Goal: Task Accomplishment & Management: Complete application form

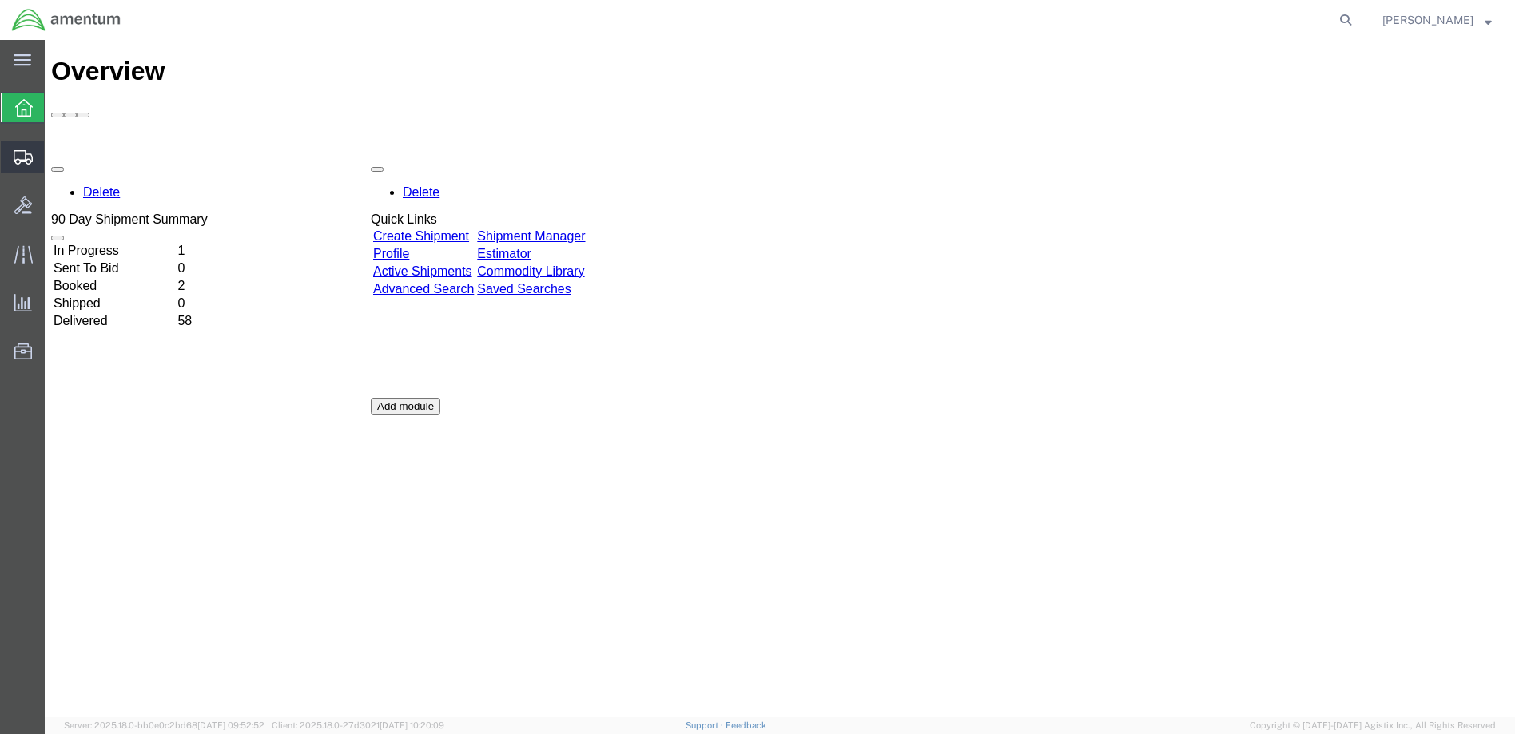
click at [0, 0] on span "Create Shipment" at bounding box center [0, 0] width 0 height 0
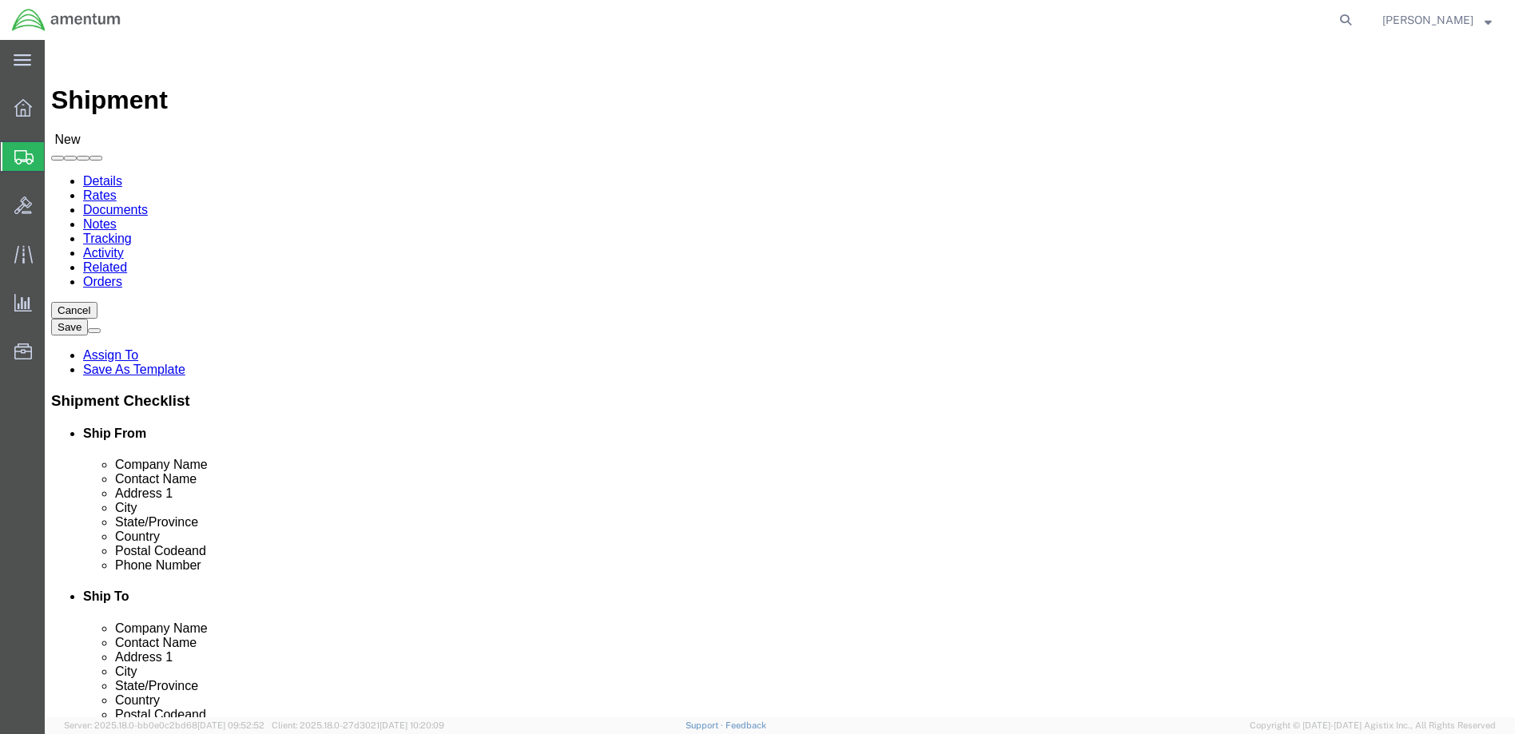
select select
click input "text"
type input "[PERSON_NAME]"
click p "- Amentum - ([PERSON_NAME]) [STREET_ADDRESS][PERSON_NAME] BLDG 1079, [PERSON_NA…"
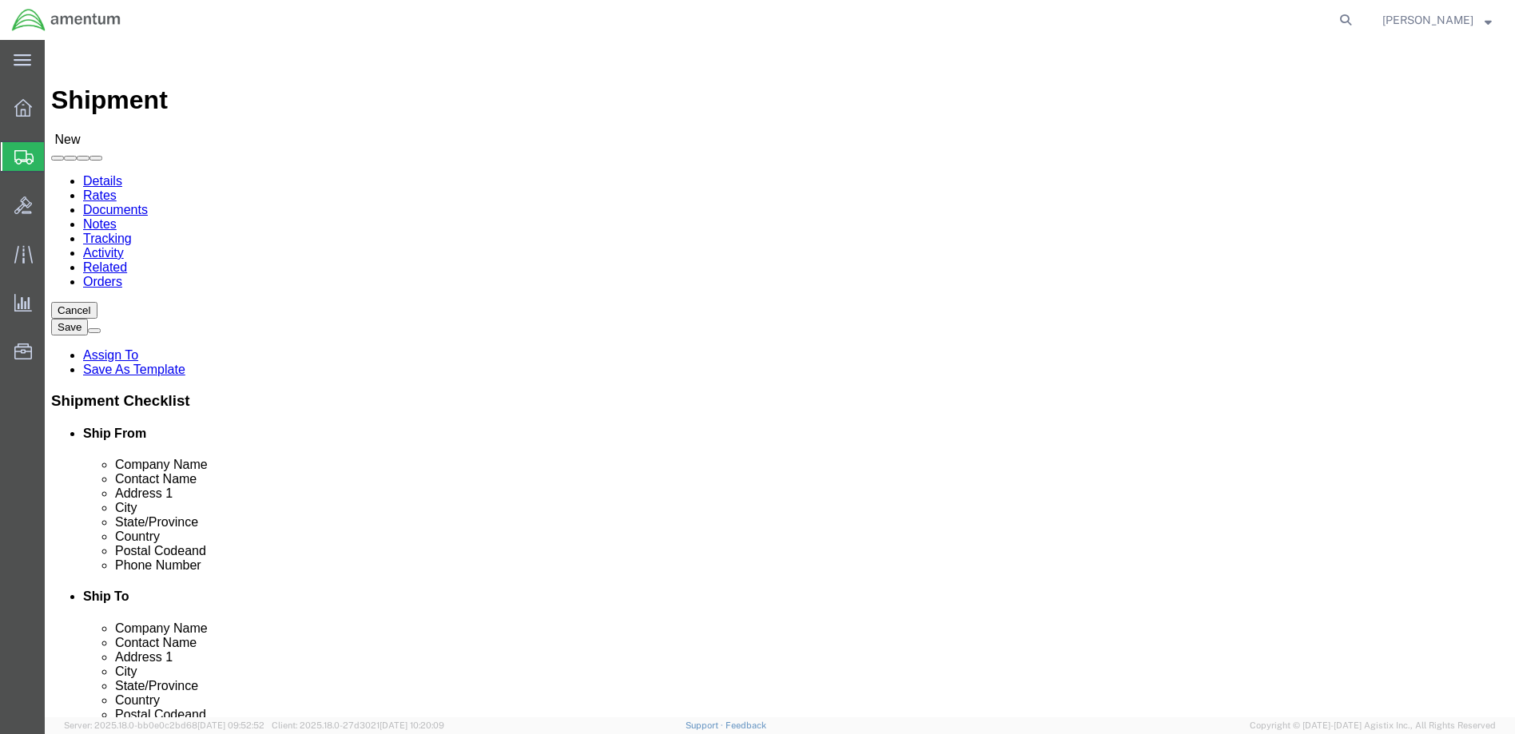
select select "NM"
type input "[PERSON_NAME]"
click input "text"
paste input "[PERSON_NAME][EMAIL_ADDRESS][PERSON_NAME][DOMAIN_NAME]"
type input "[PERSON_NAME][EMAIL_ADDRESS][PERSON_NAME][DOMAIN_NAME]"
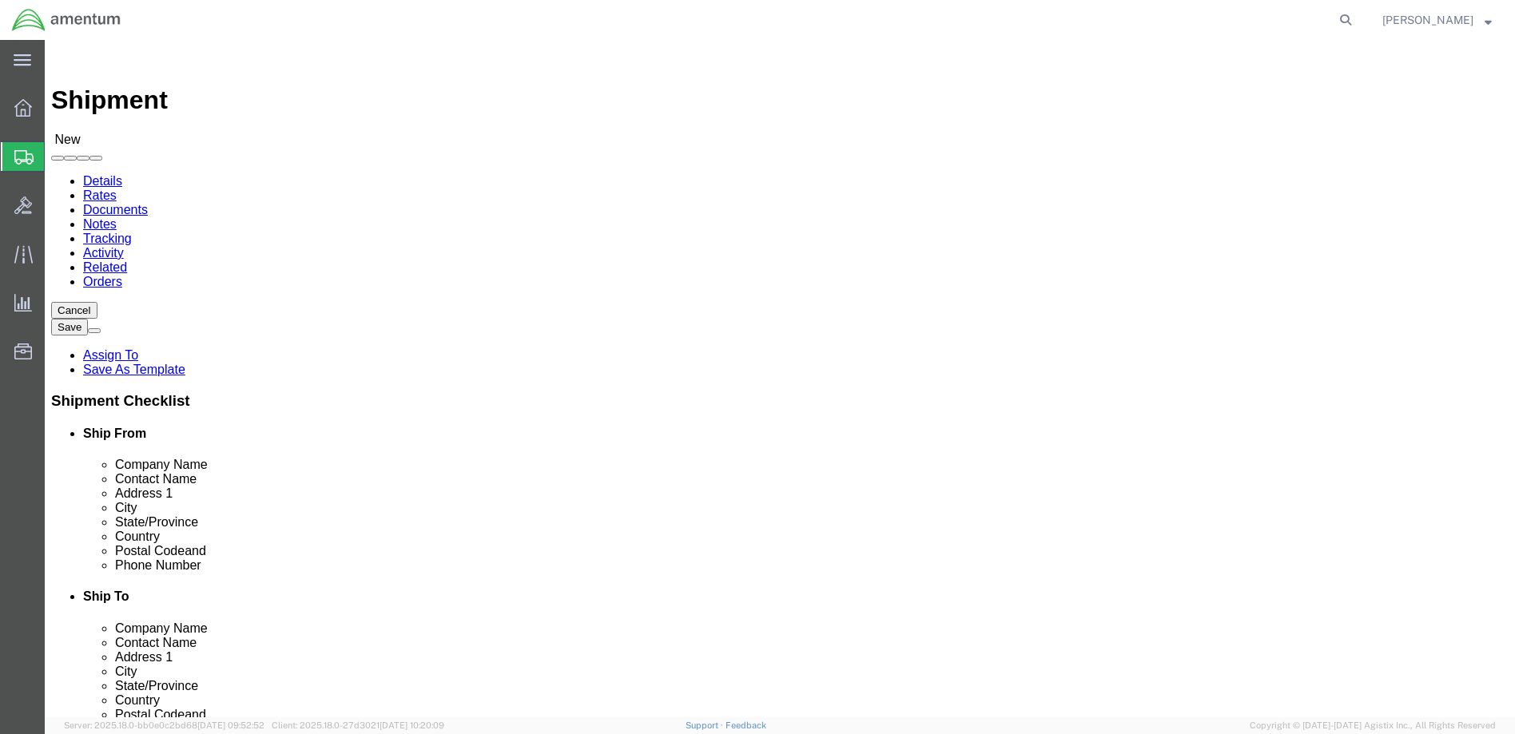
select select "MYPROFILE"
select select "WA"
click input "text"
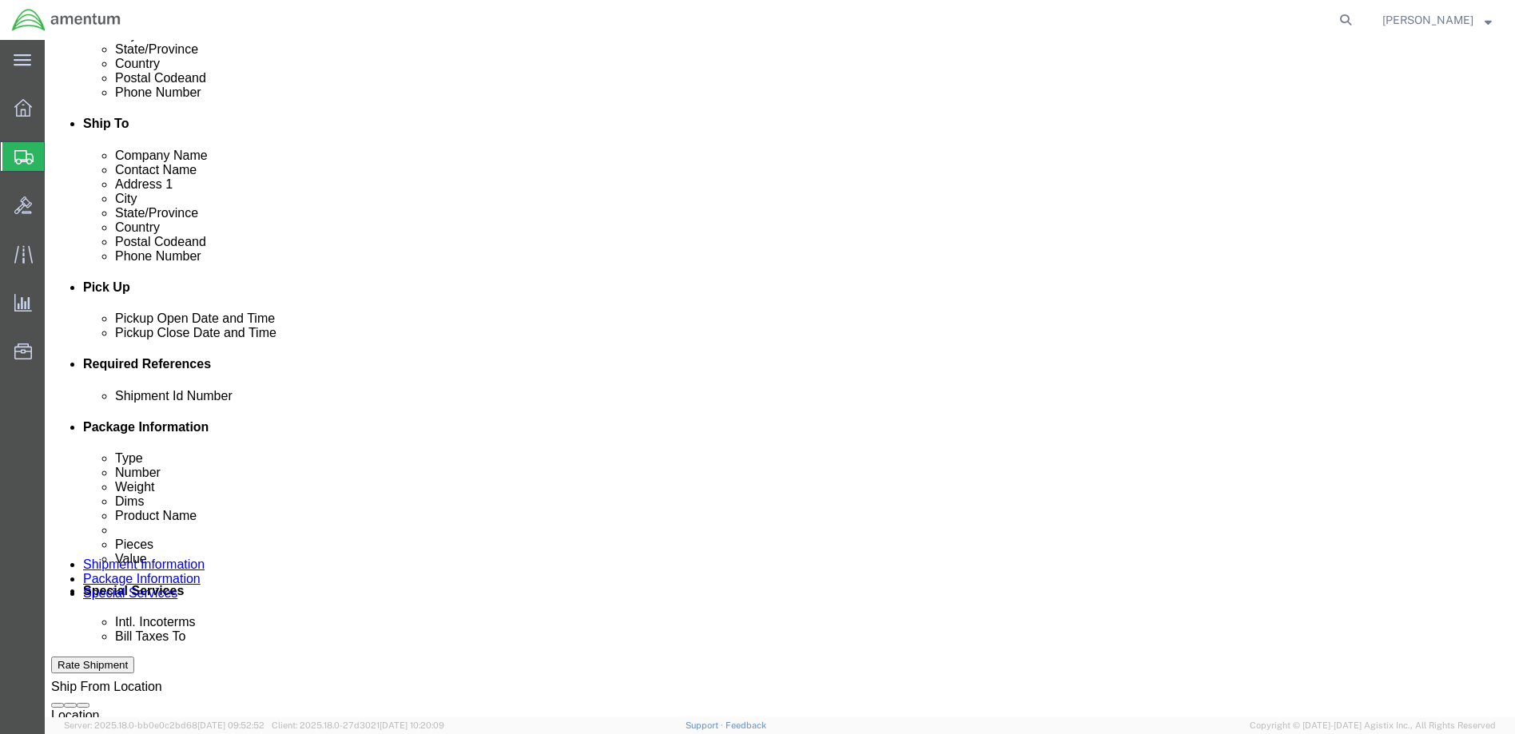
scroll to position [559, 0]
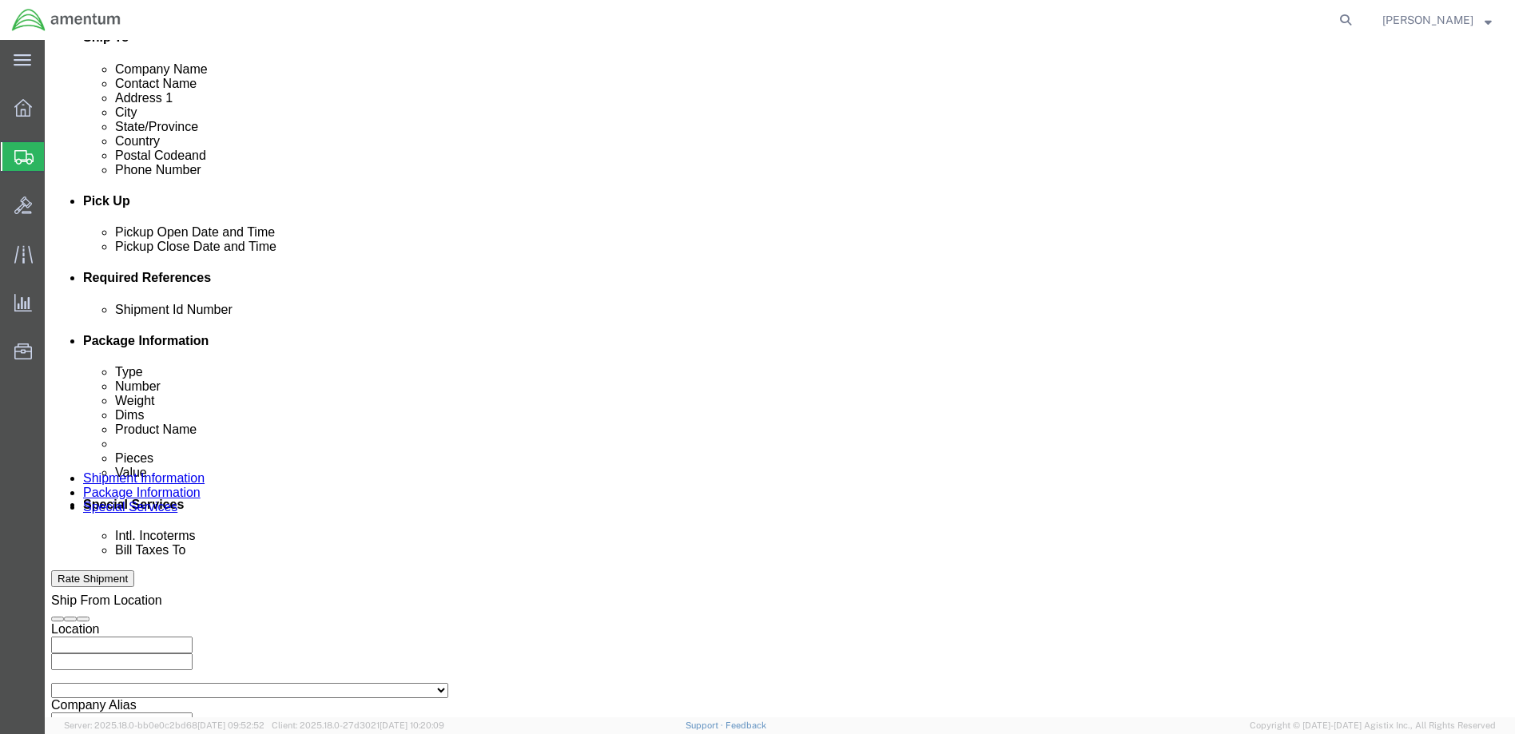
click input "text"
paste input "4999.R.2521.AW.AM.0F.YWKM.00"
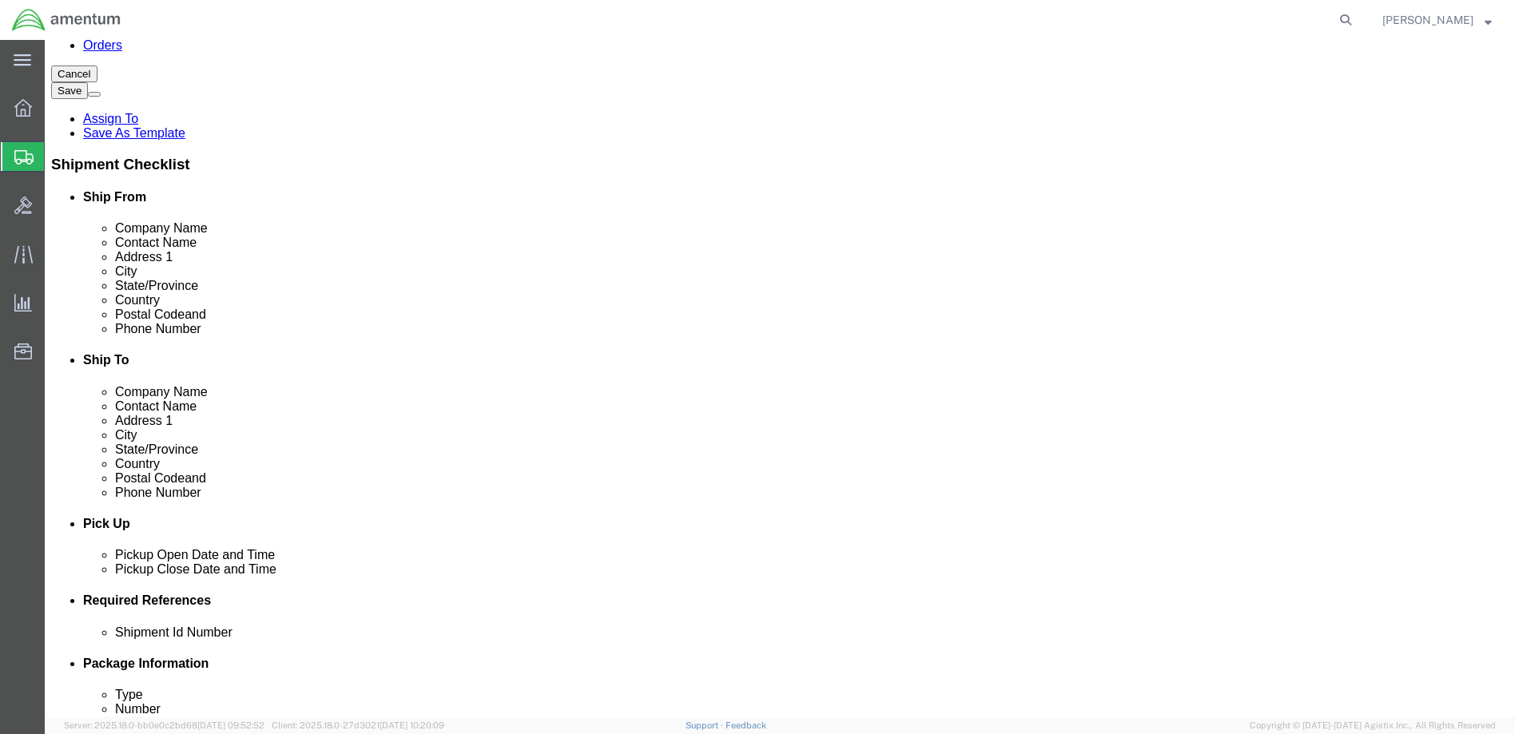
scroll to position [215, 0]
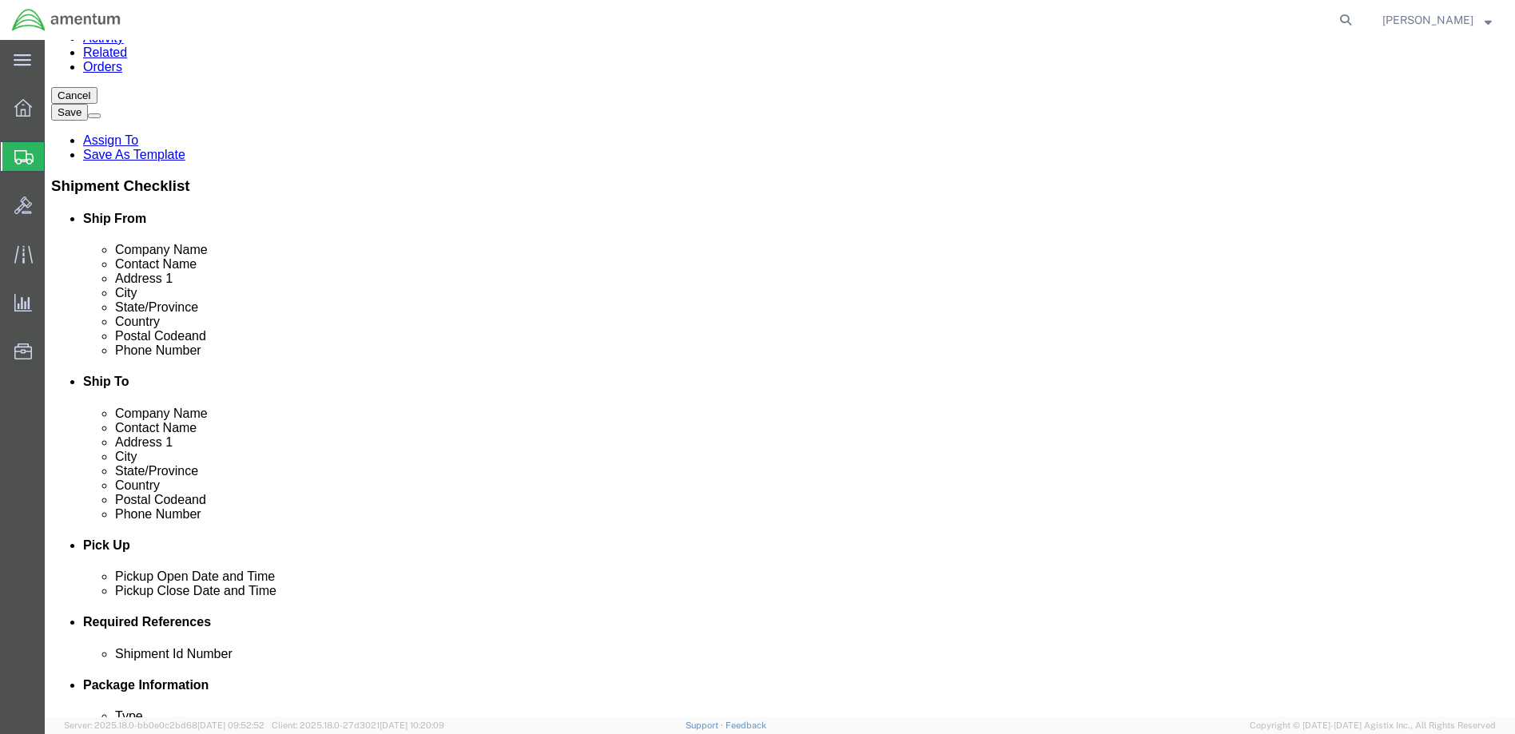
type input "4999.R.2521.AW.AM.0F.YWKM.00"
click input "text"
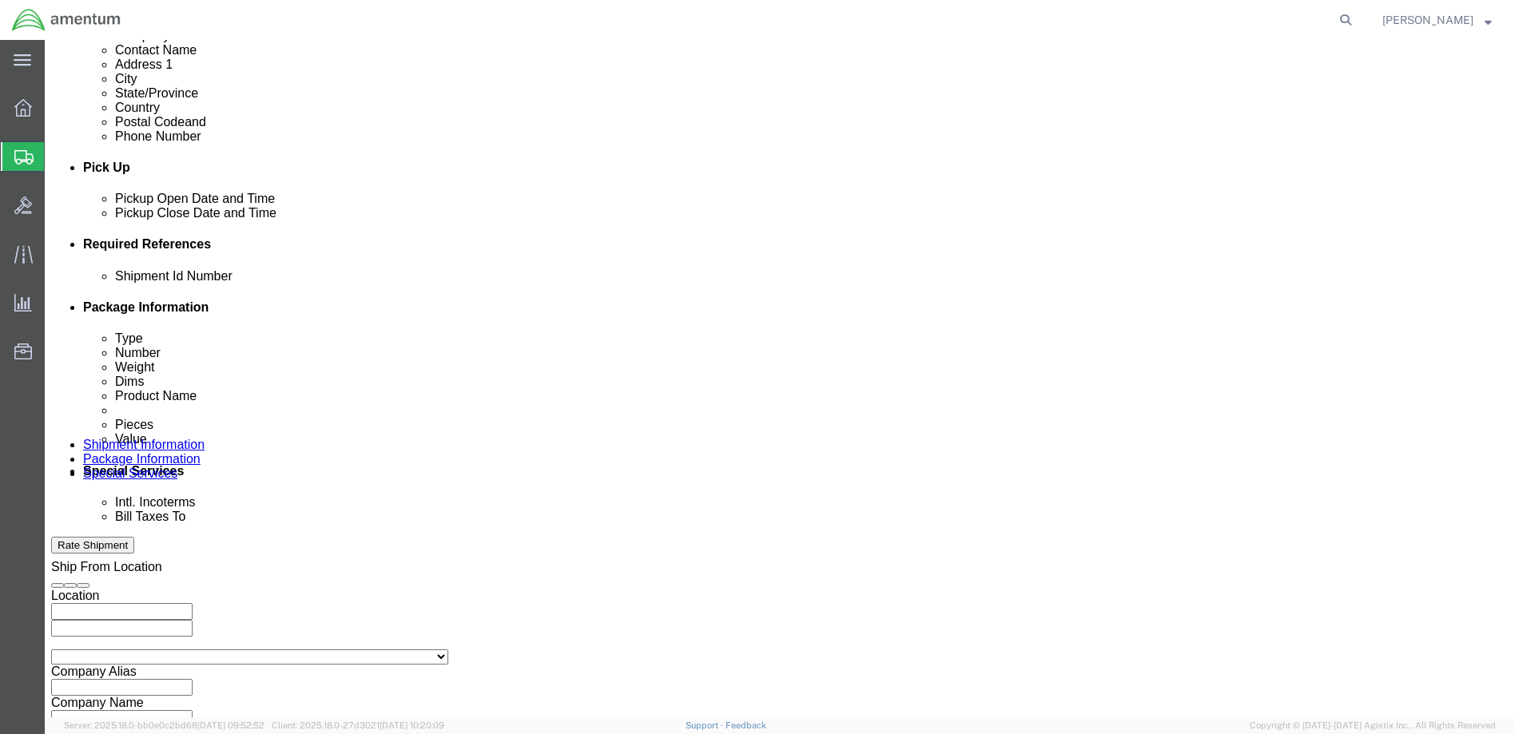
scroll to position [694, 0]
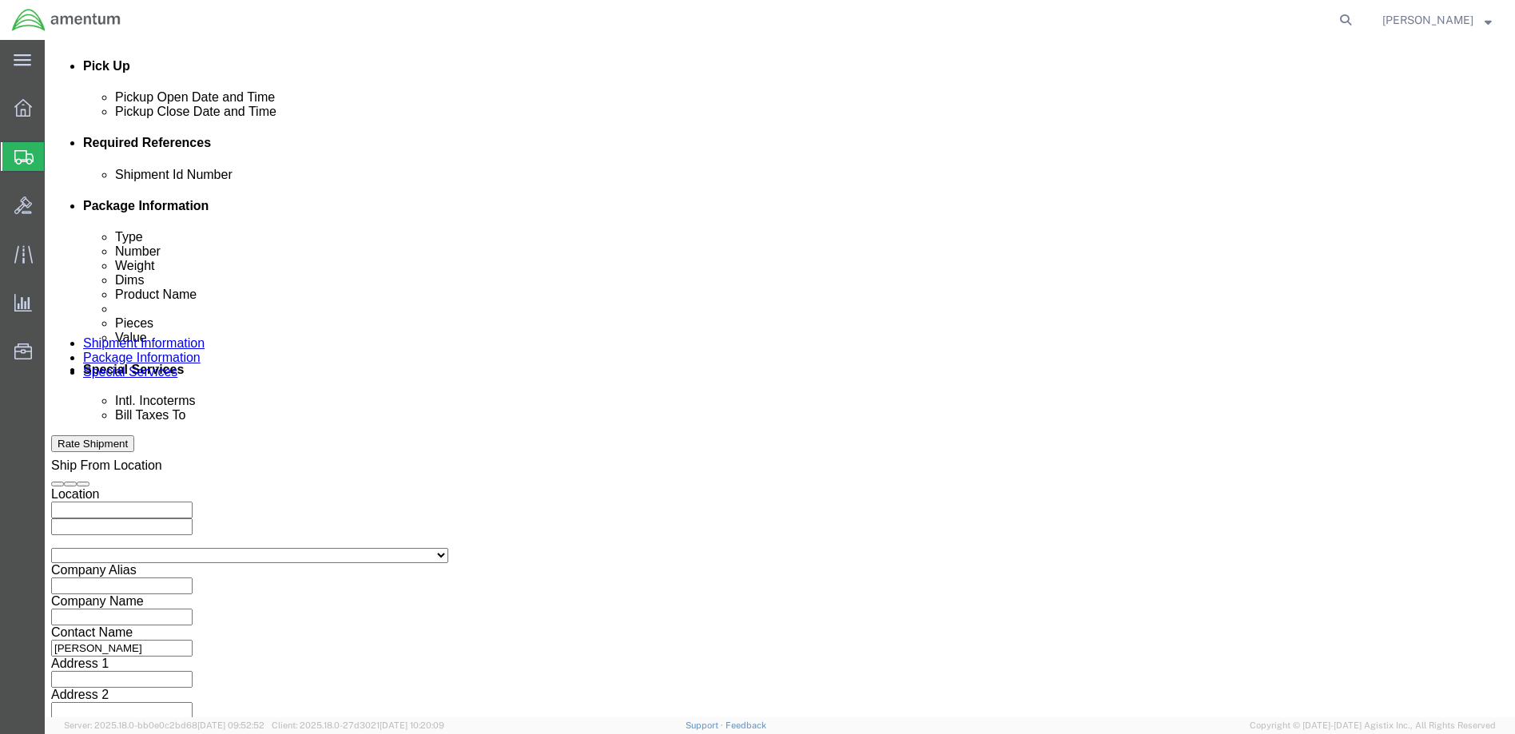
type input "[PHONE_NUMBER]"
click button "Continue"
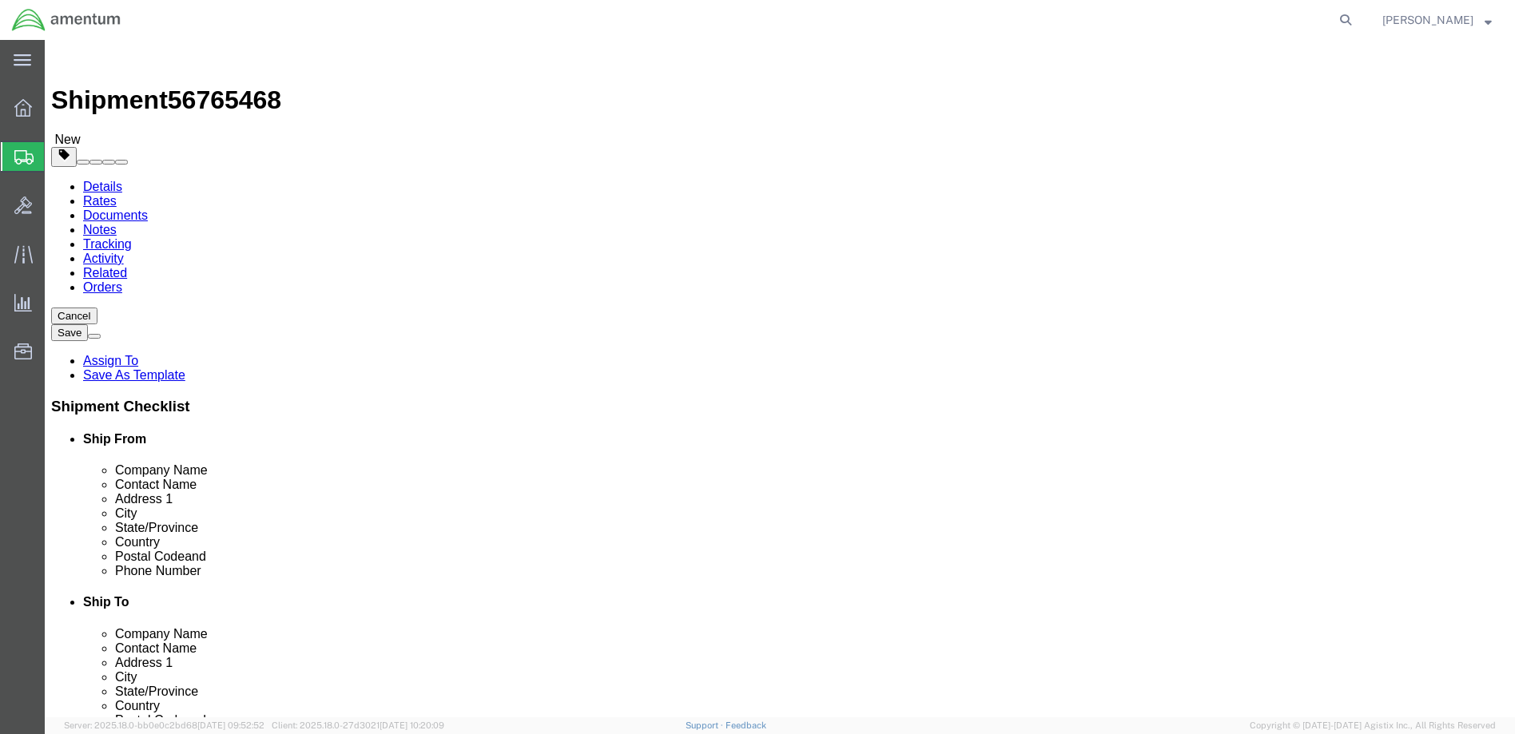
click select "Select BCK Boxes Bale(s) Basket(s) Bolt(s) Bottle(s) Buckets Bulk Bundle(s) Can…"
select select "ENV"
click select "Select BCK Boxes Bale(s) Basket(s) Bolt(s) Bottle(s) Buckets Bulk Bundle(s) Can…"
type input "9.50"
type input "12.50"
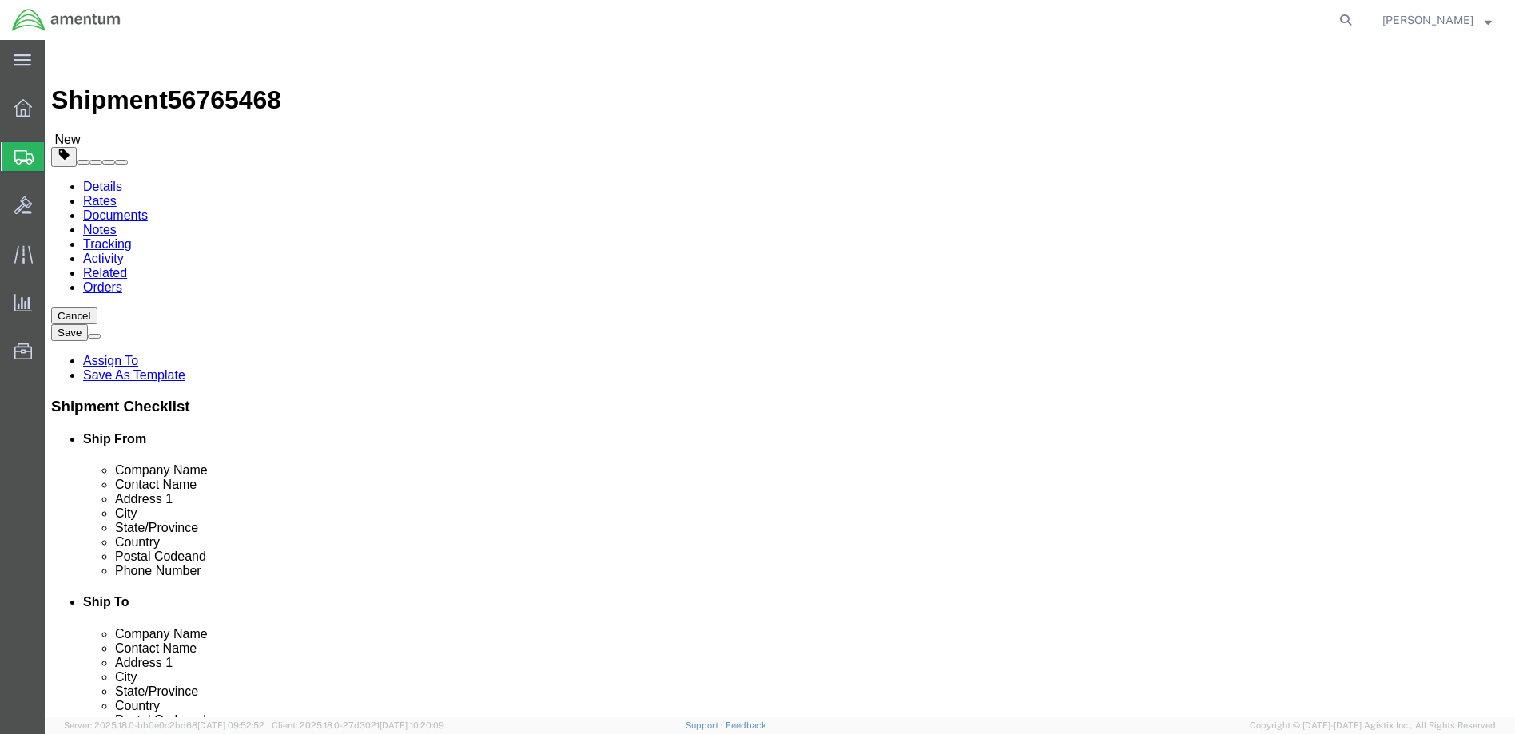
type input "0.25"
type input "1"
click div "Previous Continue"
click link "Add Content"
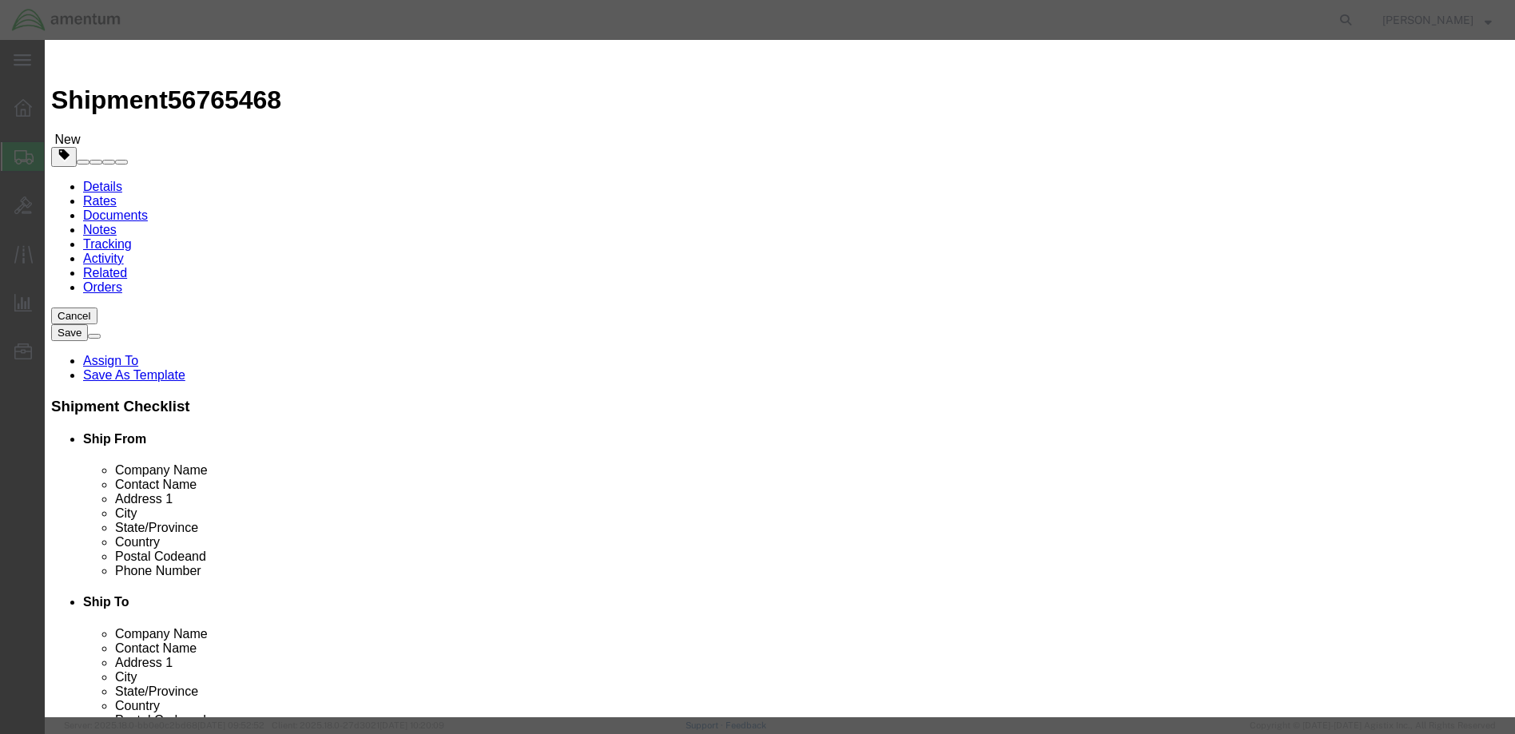
drag, startPoint x: 474, startPoint y: 153, endPoint x: 435, endPoint y: 152, distance: 38.4
click div "Pieces 0 Select Bag Barrels 100Board Feet Bottle Box Blister Pack Carats Can Ca…"
type input "1"
type input "10"
click input "text"
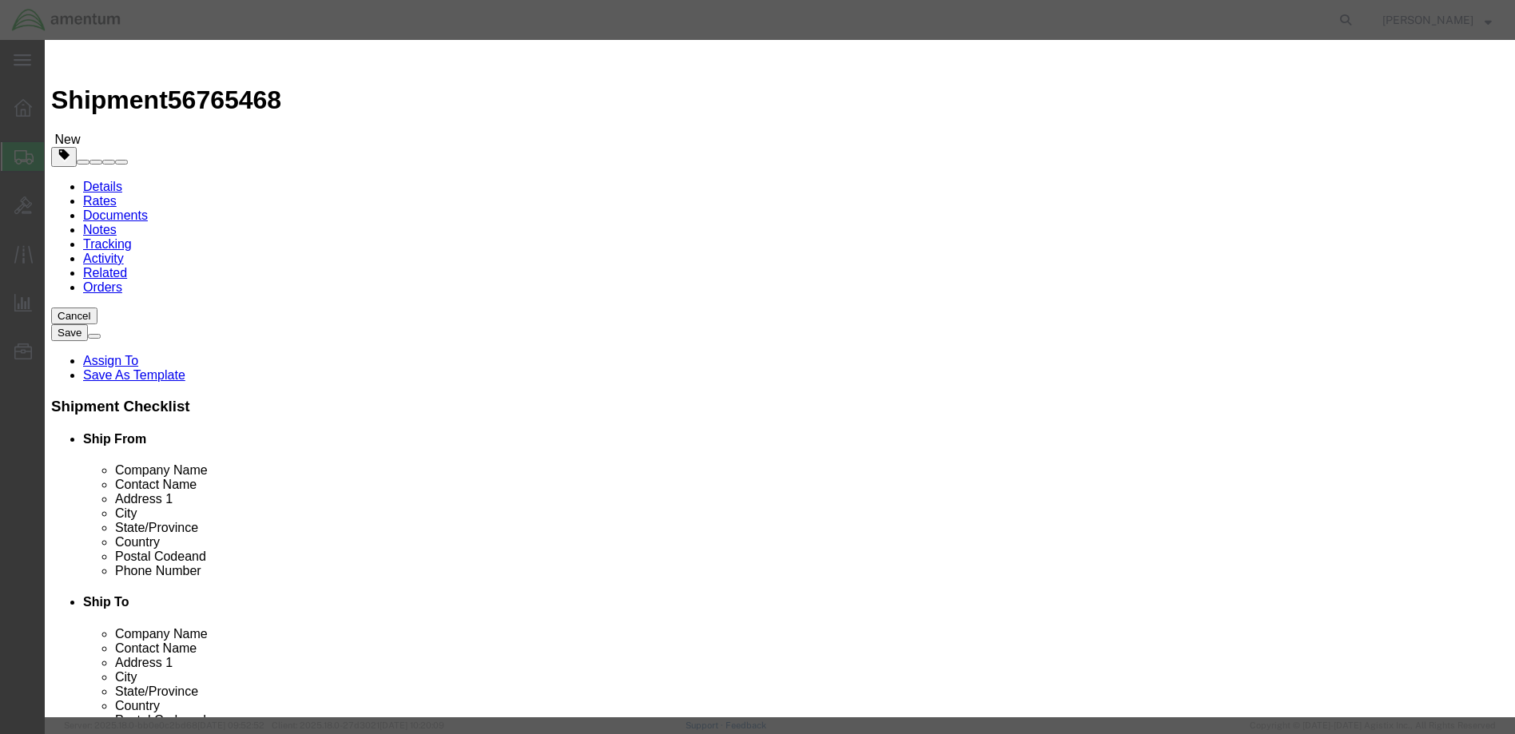
type input "bolt"
click button "Save & Close"
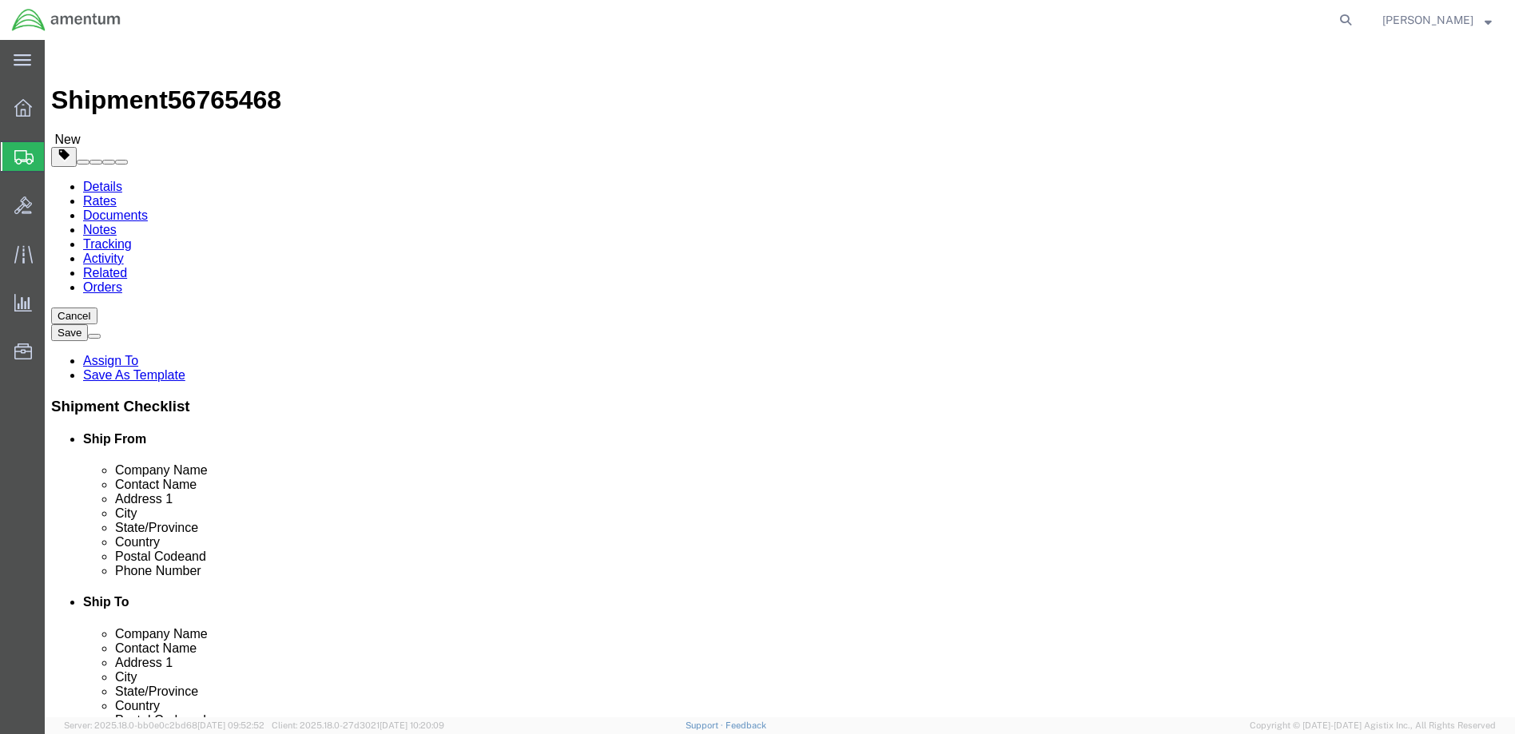
click button "Rate Shipment"
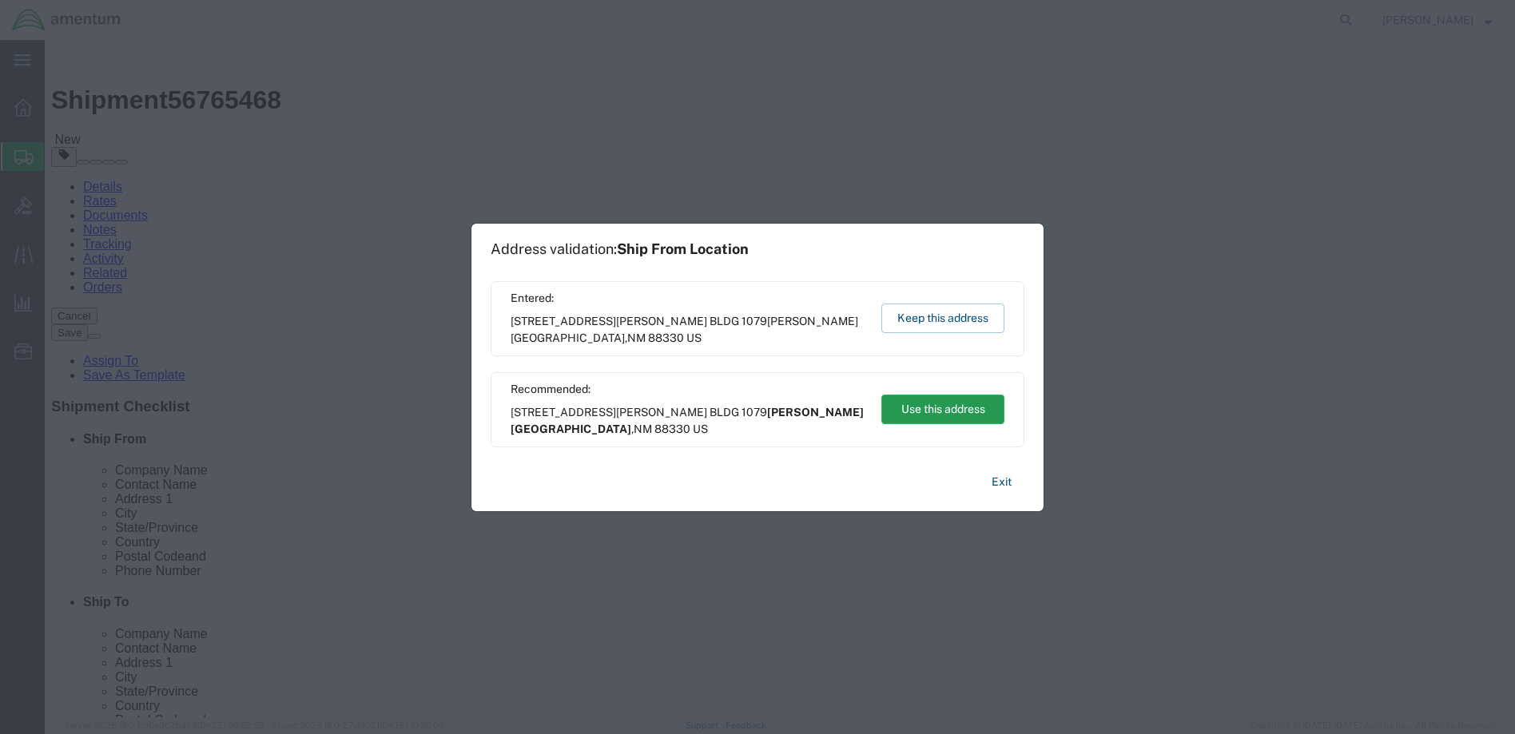
click at [928, 411] on button "Use this address" at bounding box center [942, 410] width 123 height 30
